Goal: Task Accomplishment & Management: Manage account settings

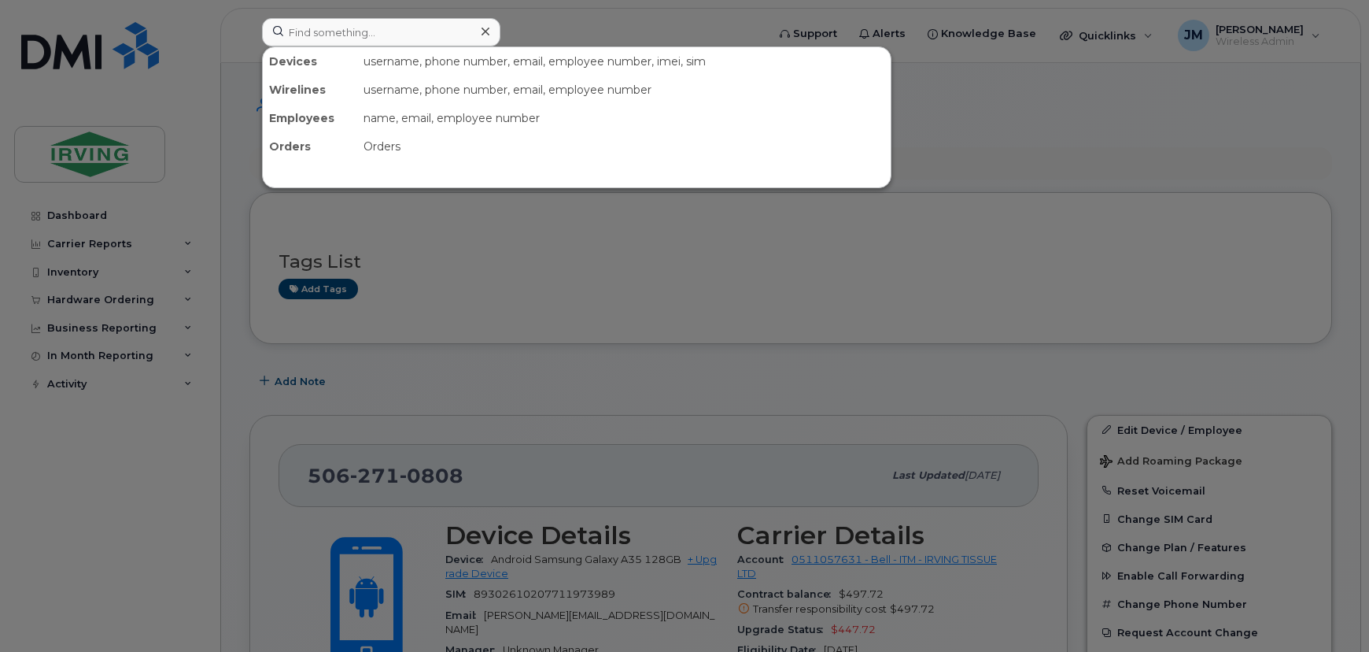
click at [361, 30] on input at bounding box center [381, 32] width 238 height 28
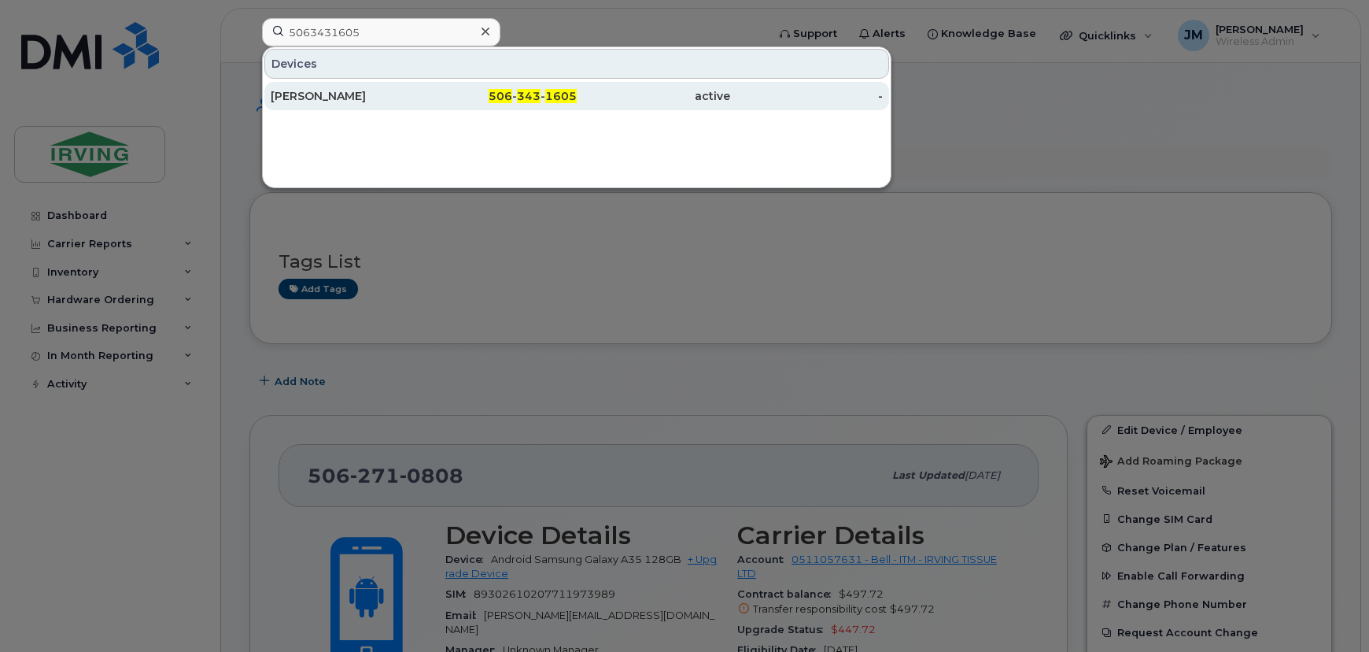
type input "5063431605"
click at [382, 94] on div "[PERSON_NAME]" at bounding box center [347, 96] width 153 height 16
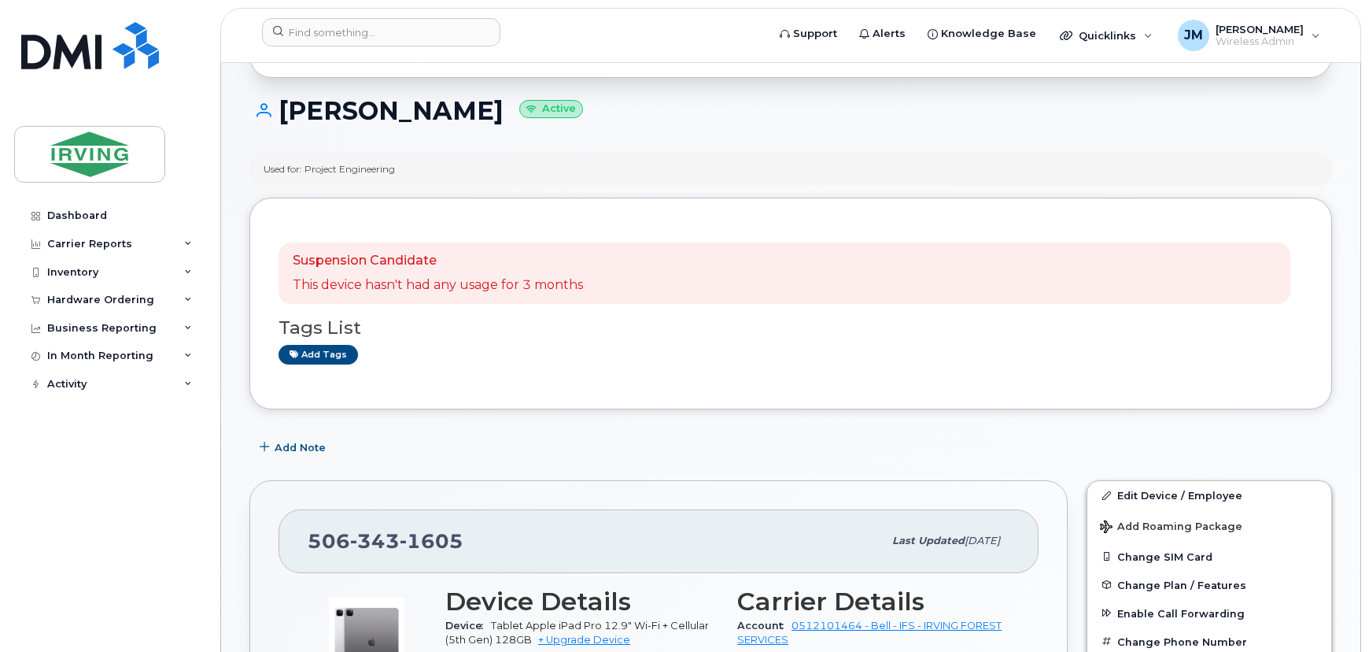
scroll to position [357, 0]
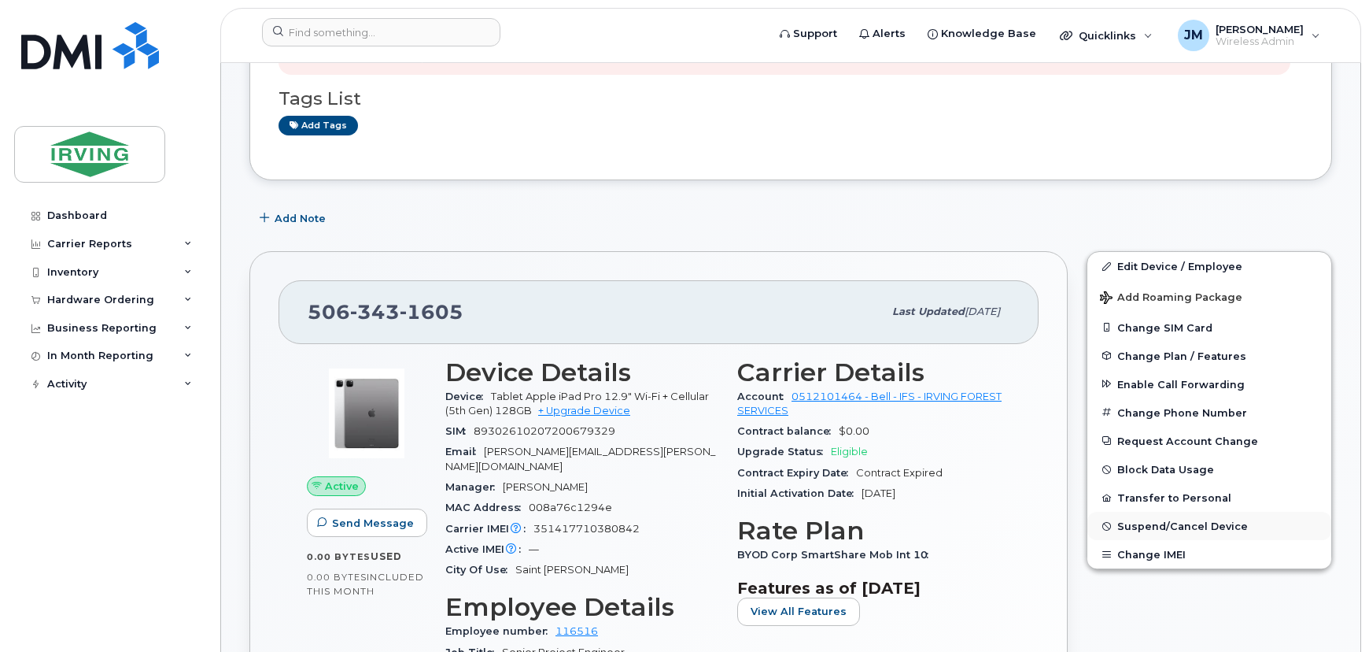
click at [1165, 527] on span "Suspend/Cancel Device" at bounding box center [1183, 526] width 131 height 12
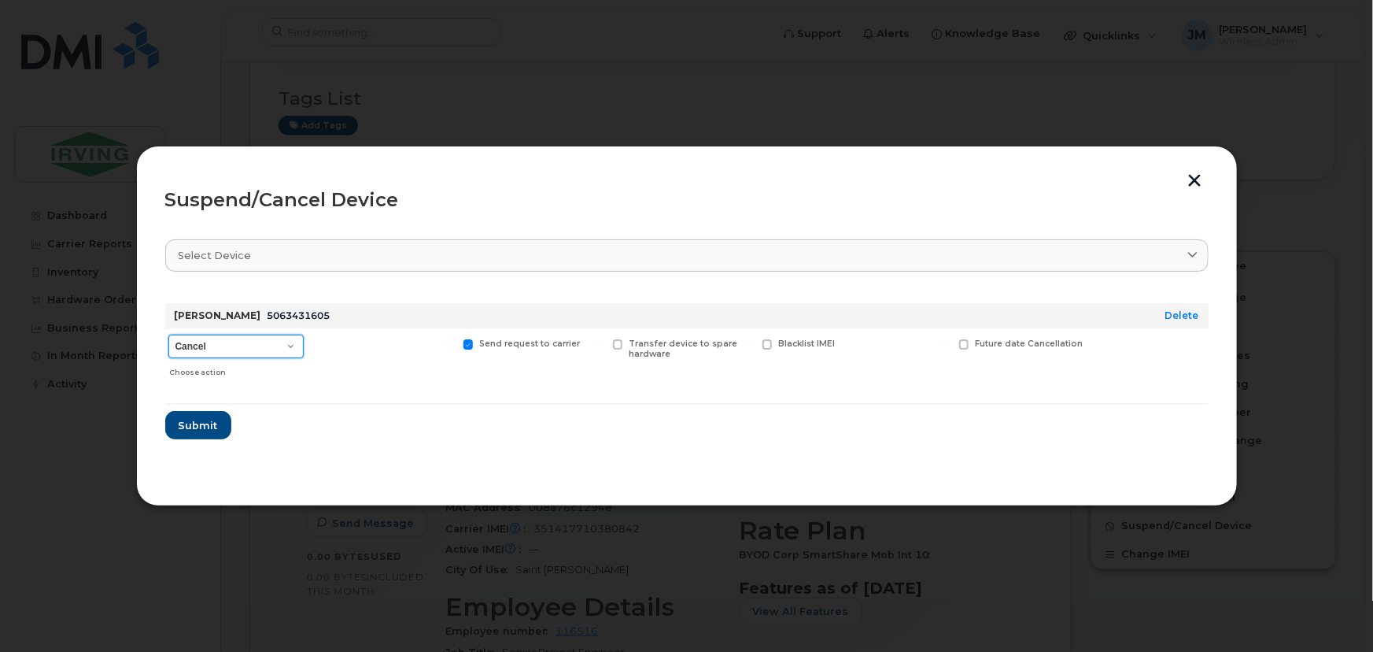
drag, startPoint x: 289, startPoint y: 345, endPoint x: 286, endPoint y: 355, distance: 10.5
click at [289, 345] on select "Cancel Suspend - Extend Suspension Suspend - Reduced Rate Suspend - Full Rate S…" at bounding box center [235, 346] width 135 height 24
select select "[object Object]"
click at [168, 334] on select "Cancel Suspend - Extend Suspension Suspend - Reduced Rate Suspend - Full Rate S…" at bounding box center [235, 346] width 135 height 24
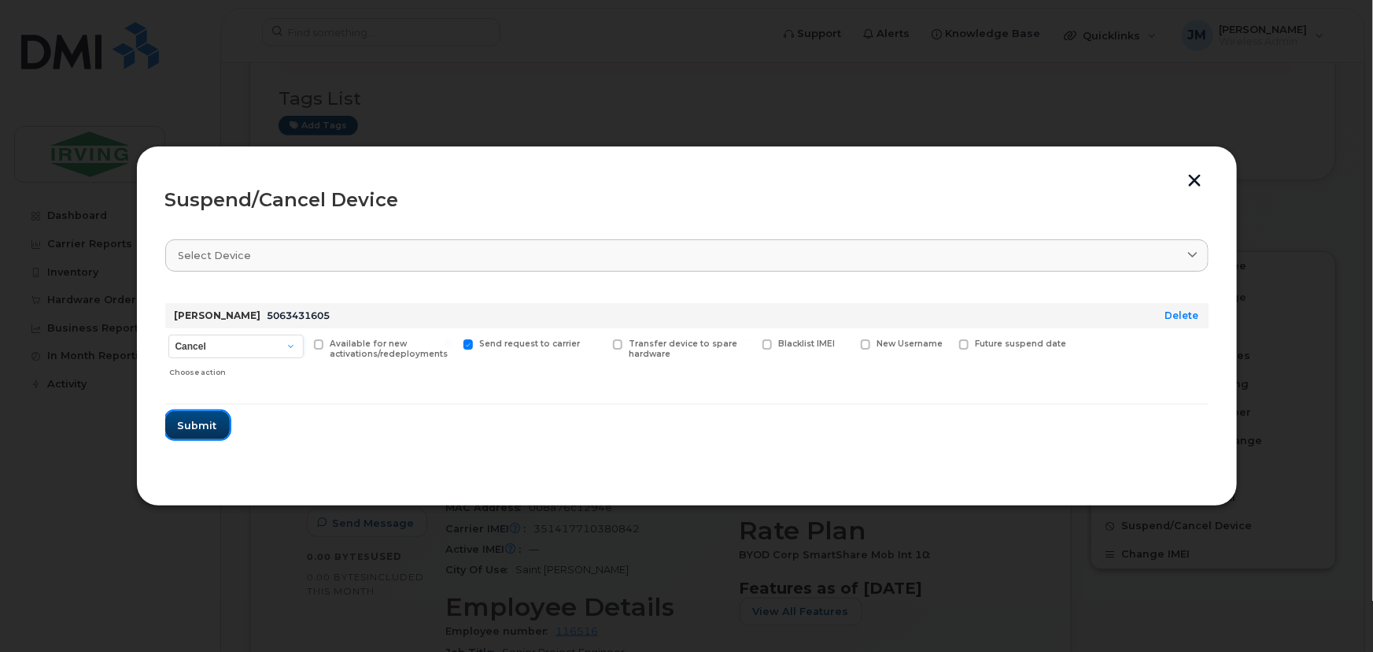
click at [216, 421] on button "Submit" at bounding box center [197, 425] width 65 height 28
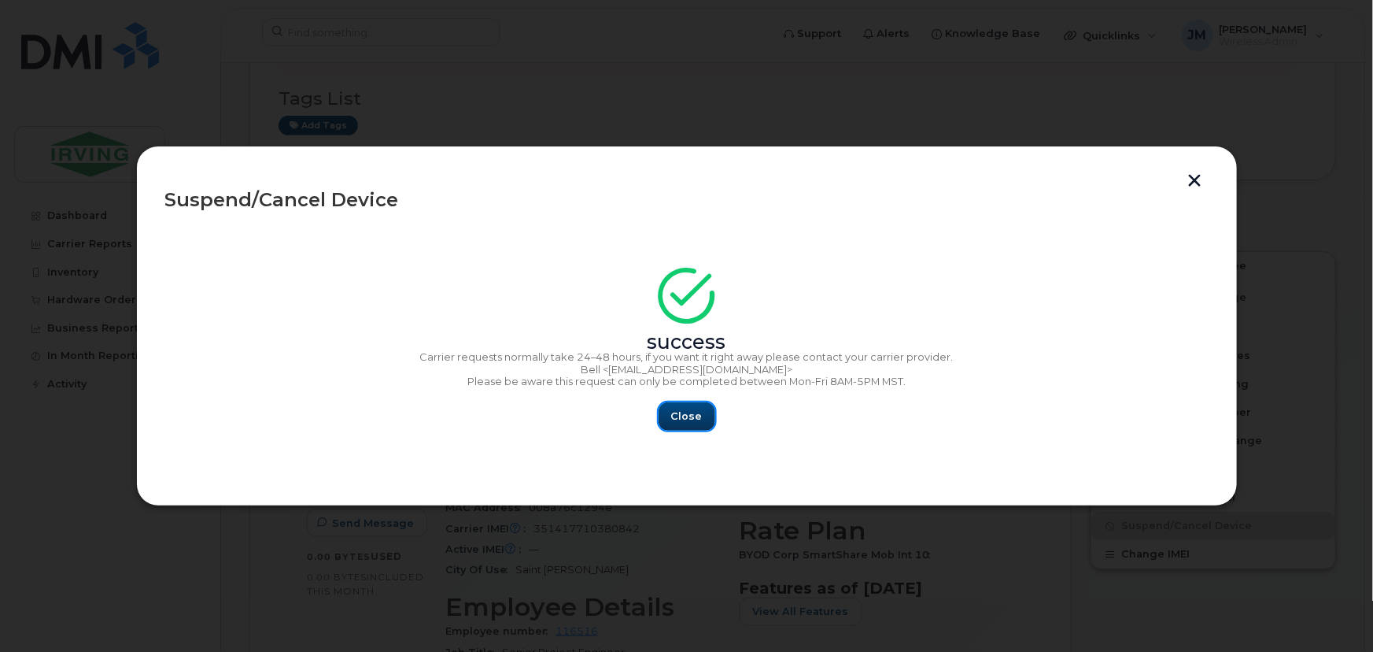
click at [700, 416] on span "Close" at bounding box center [686, 415] width 31 height 15
